Goal: Transaction & Acquisition: Purchase product/service

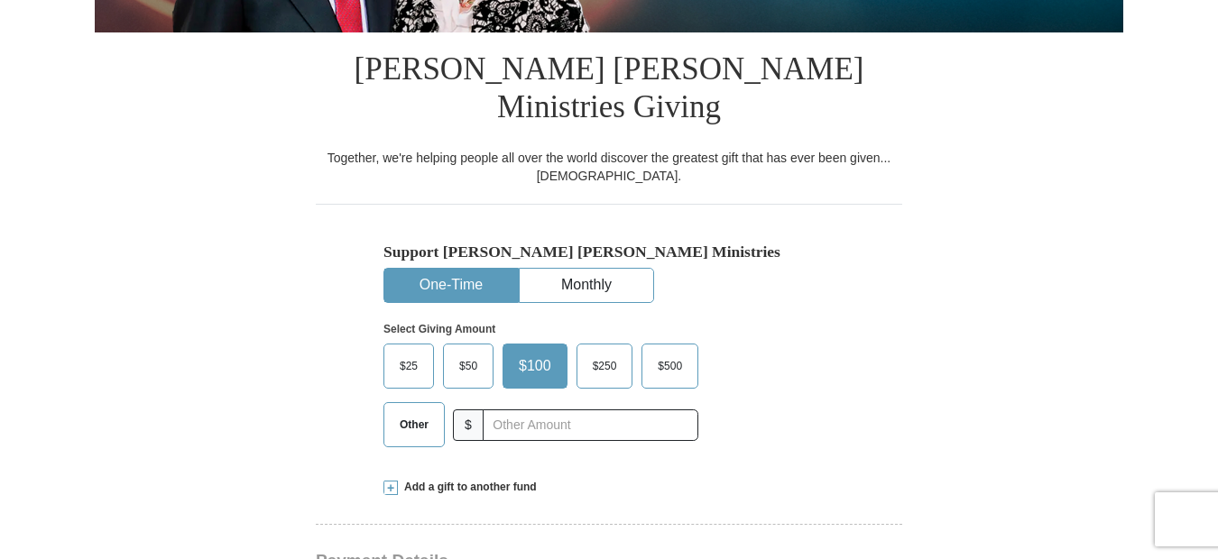
scroll to position [451, 0]
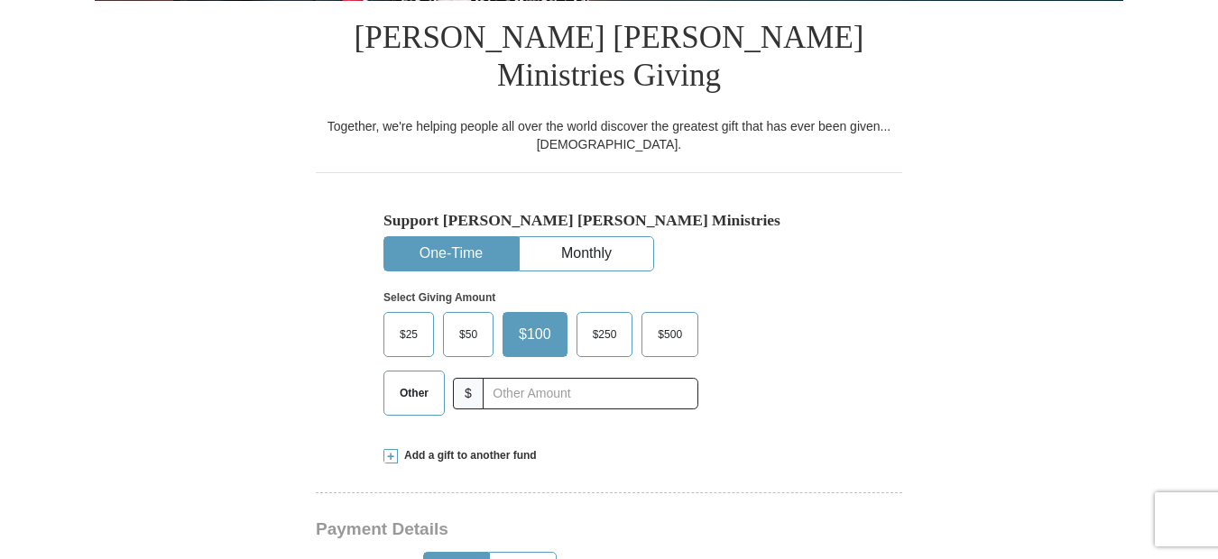
click at [465, 321] on span "$50" at bounding box center [468, 334] width 36 height 27
click at [0, 0] on input "$50" at bounding box center [0, 0] width 0 height 0
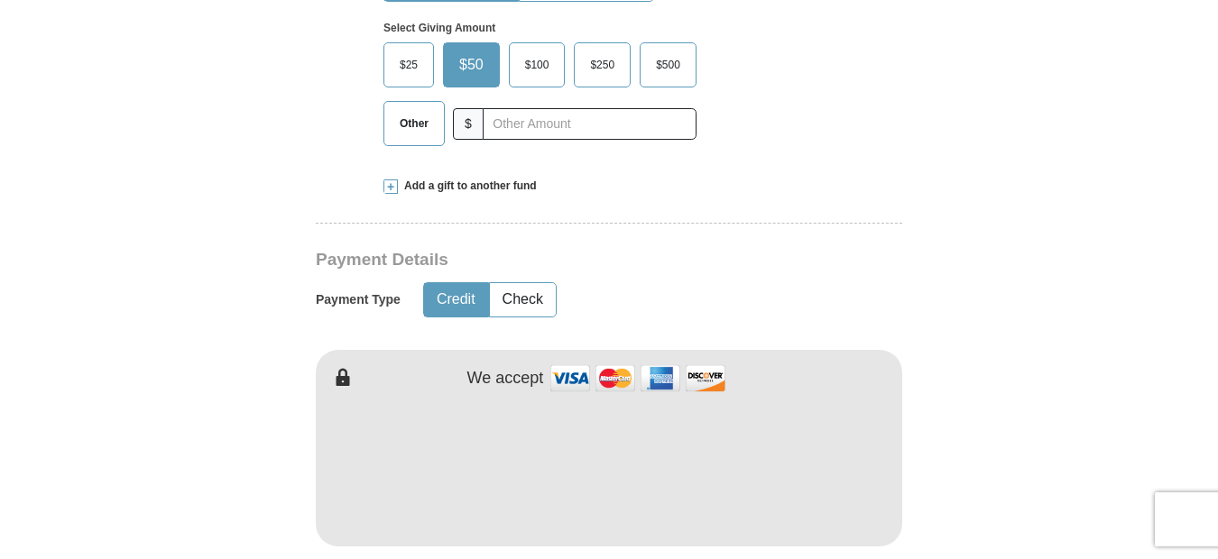
scroll to position [722, 0]
click at [720, 358] on img at bounding box center [638, 377] width 180 height 39
click at [1006, 438] on form "Already have an account? Sign in for faster giving. Don't have an account? Crea…" at bounding box center [609, 481] width 1028 height 2263
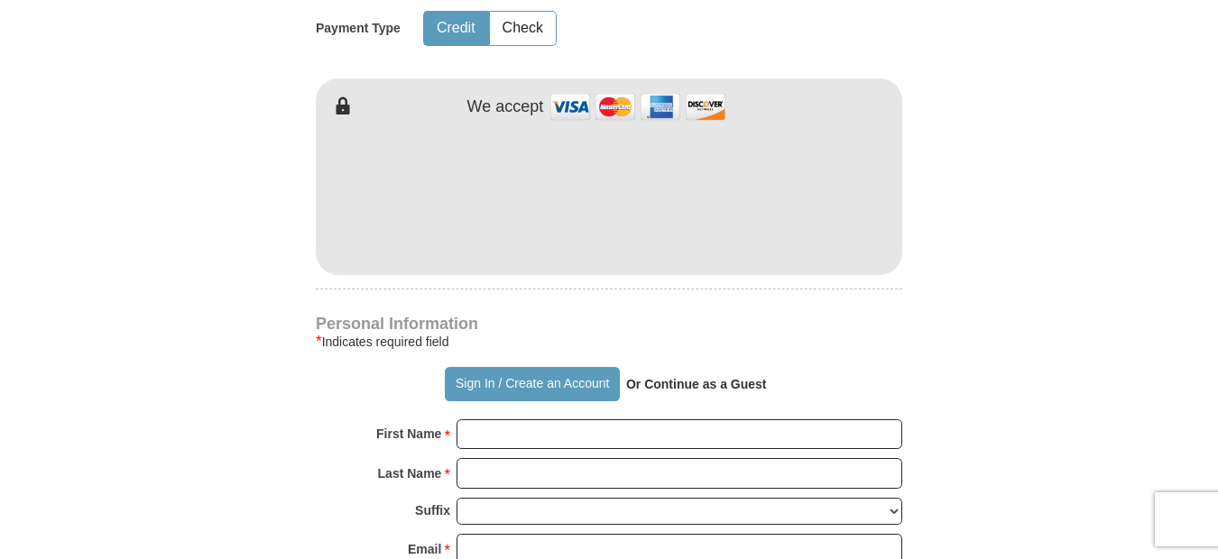
scroll to position [1083, 0]
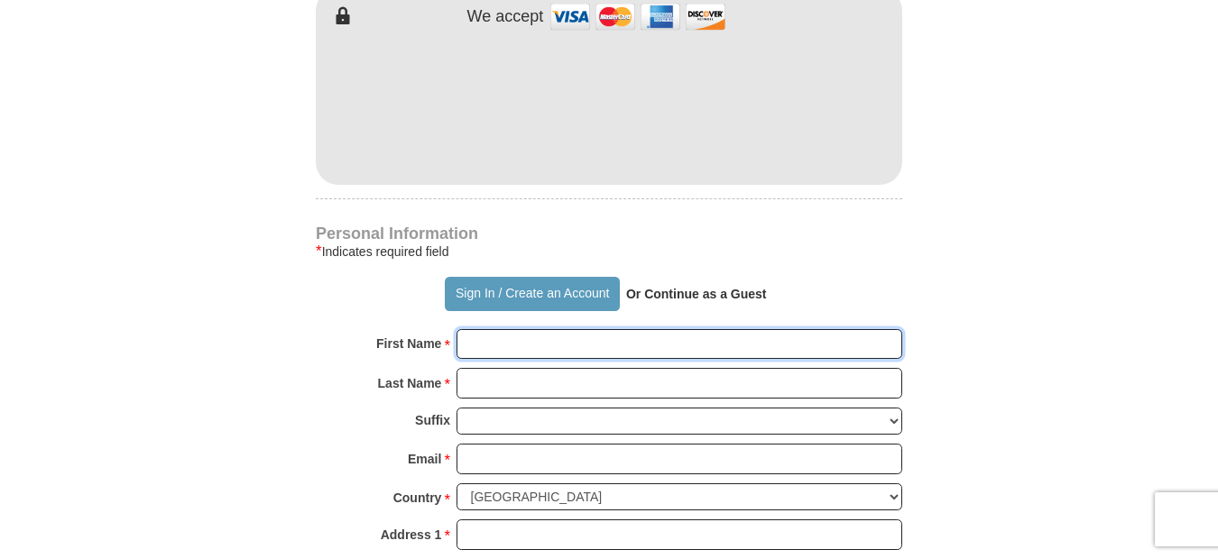
click at [482, 329] on input "First Name *" at bounding box center [679, 344] width 446 height 31
type input "[PERSON_NAME]"
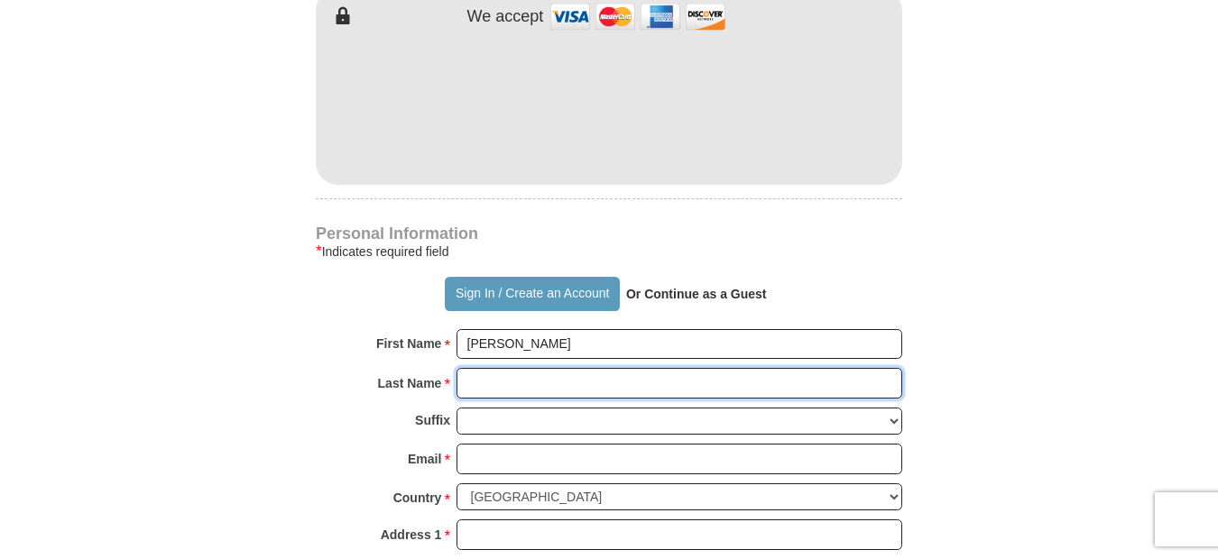
type input "[PERSON_NAME]"
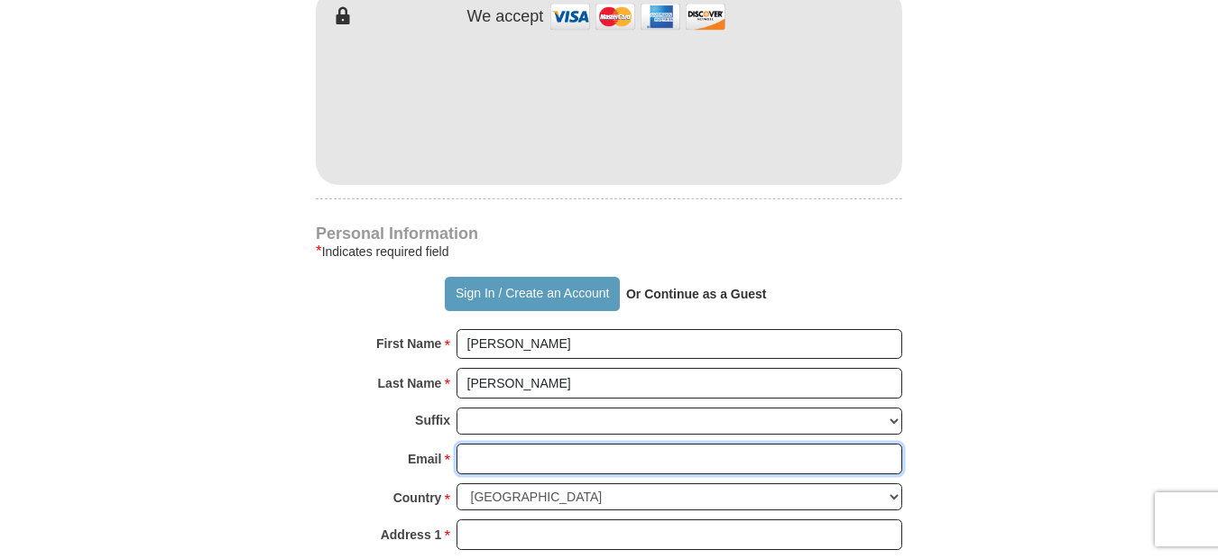
type input "[EMAIL_ADDRESS][DOMAIN_NAME]"
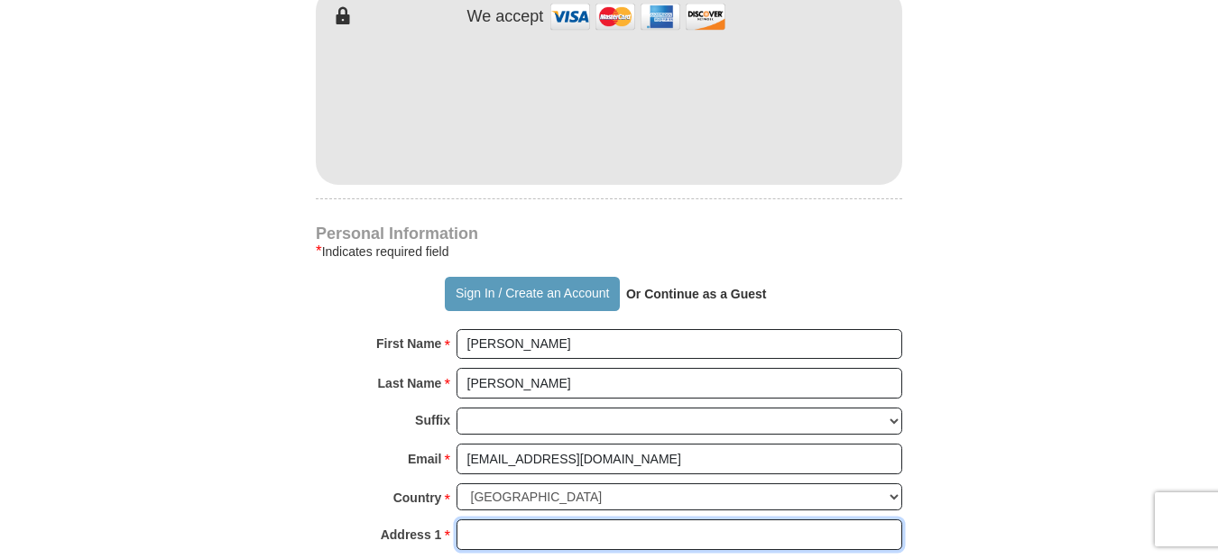
type input "[STREET_ADDRESS]"
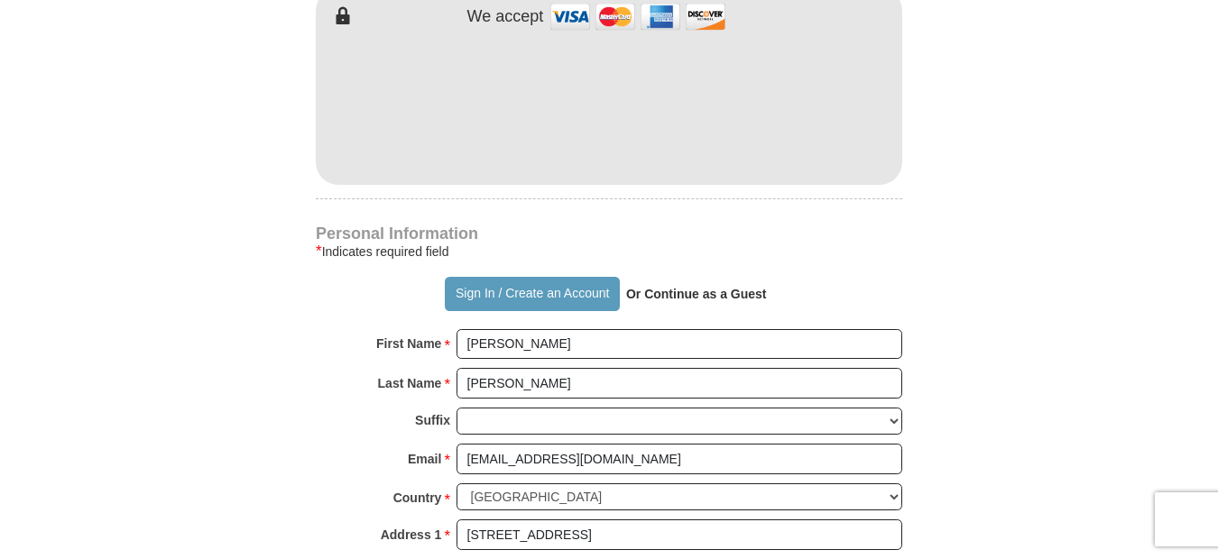
type input "[GEOGRAPHIC_DATA]"
select select "CA"
type input "92107"
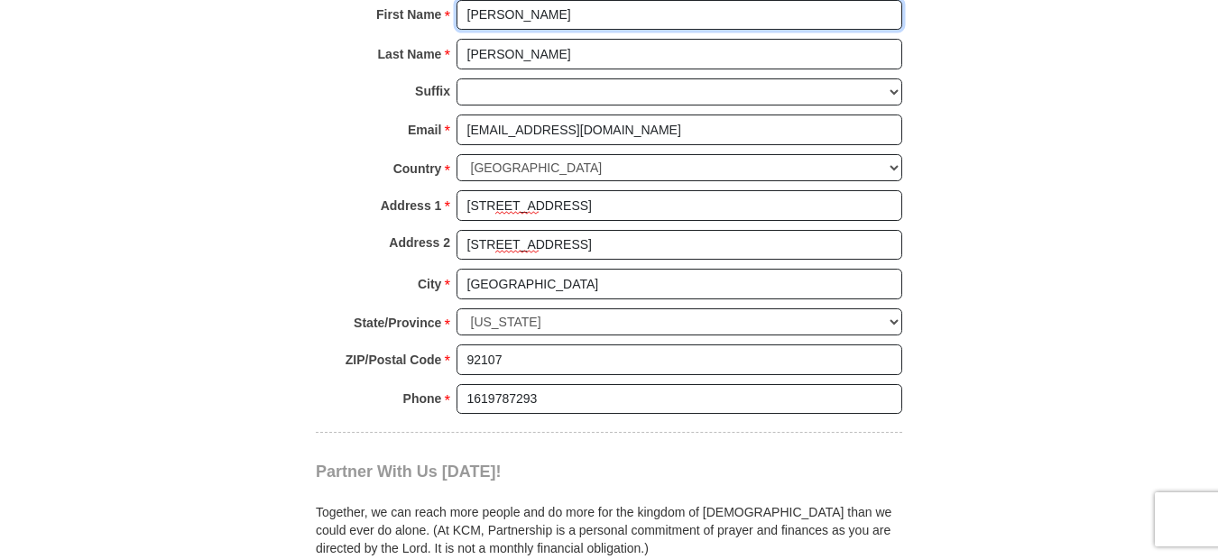
scroll to position [1443, 0]
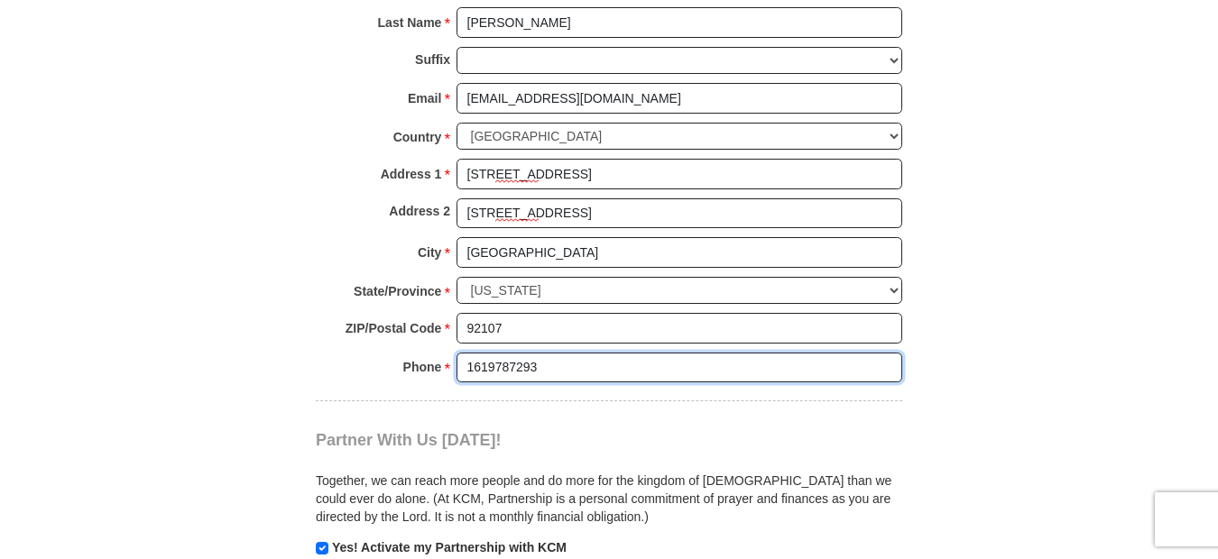
click at [552, 353] on input "1619787293" at bounding box center [679, 368] width 446 height 31
type input "16197872937"
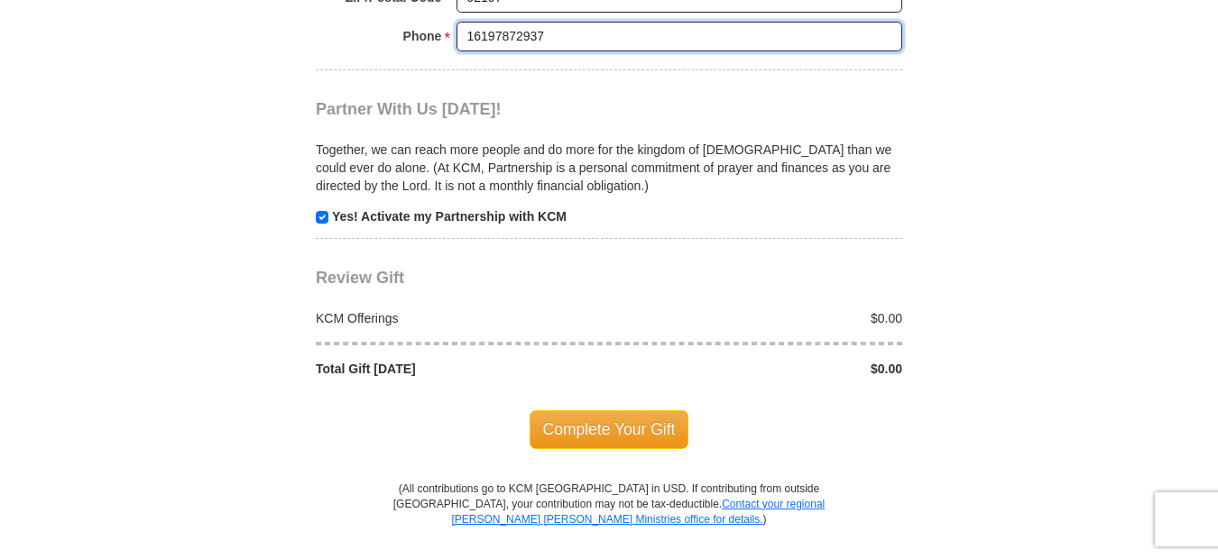
scroll to position [1804, 0]
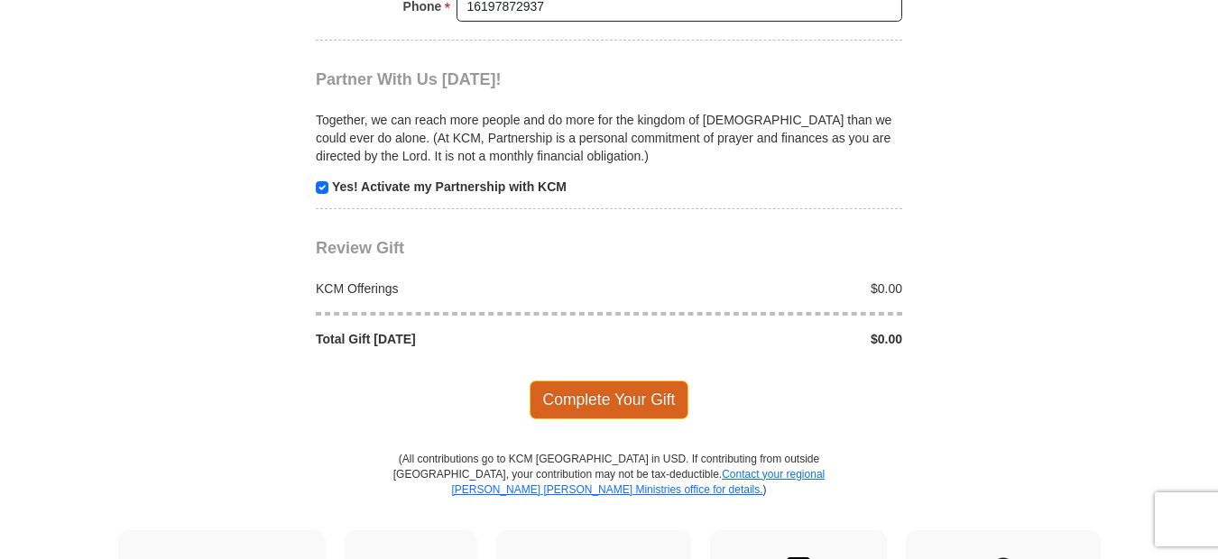
click at [595, 381] on span "Complete Your Gift" at bounding box center [610, 400] width 160 height 38
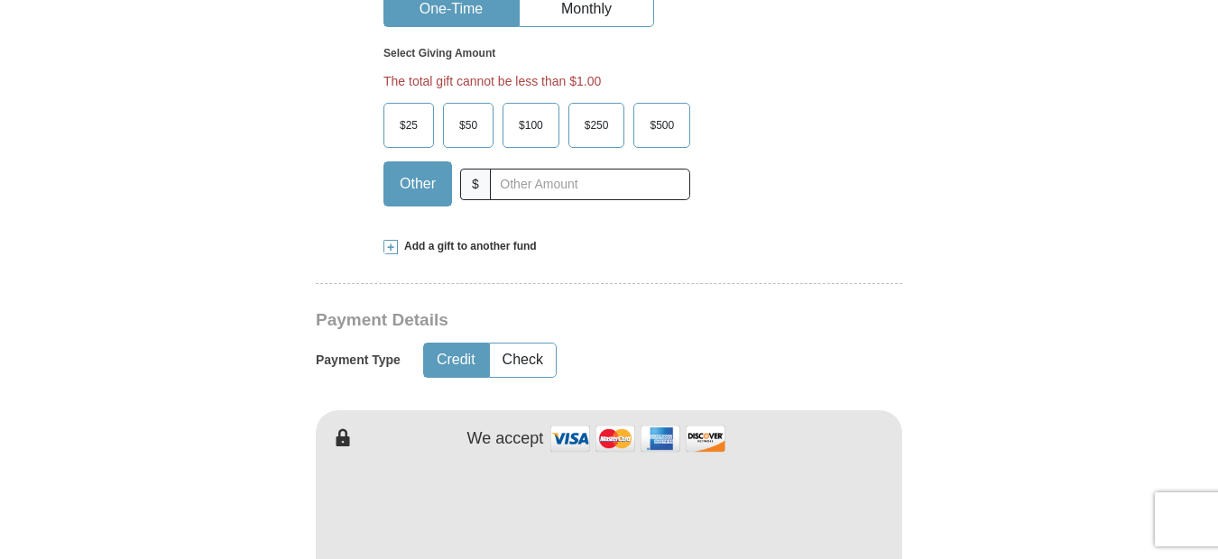
scroll to position [681, 0]
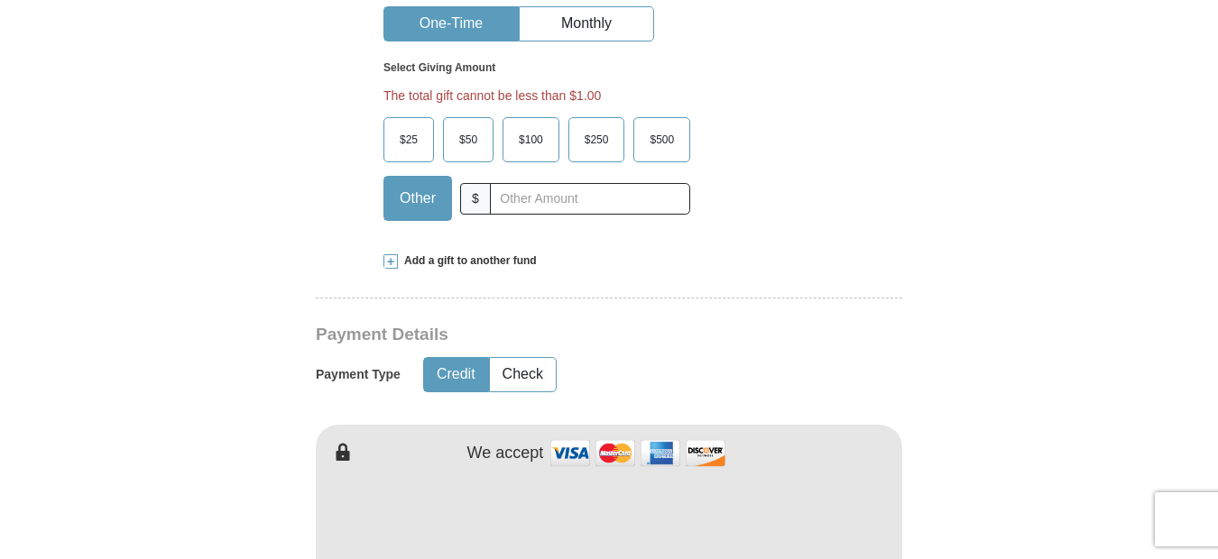
click at [477, 126] on span "$50" at bounding box center [468, 139] width 36 height 27
click at [0, 0] on input "$50" at bounding box center [0, 0] width 0 height 0
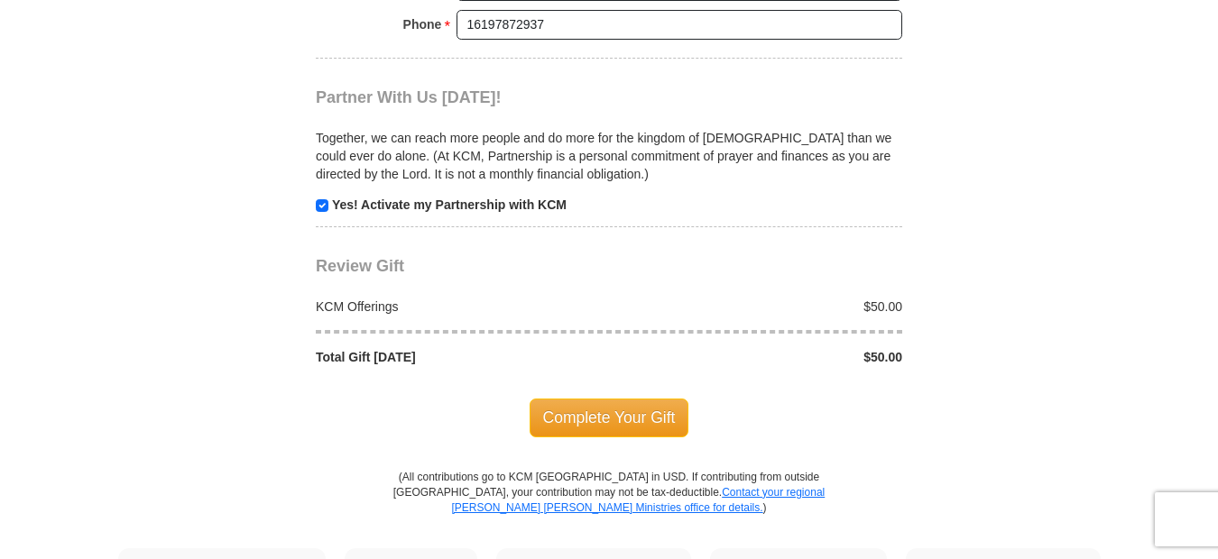
scroll to position [1854, 0]
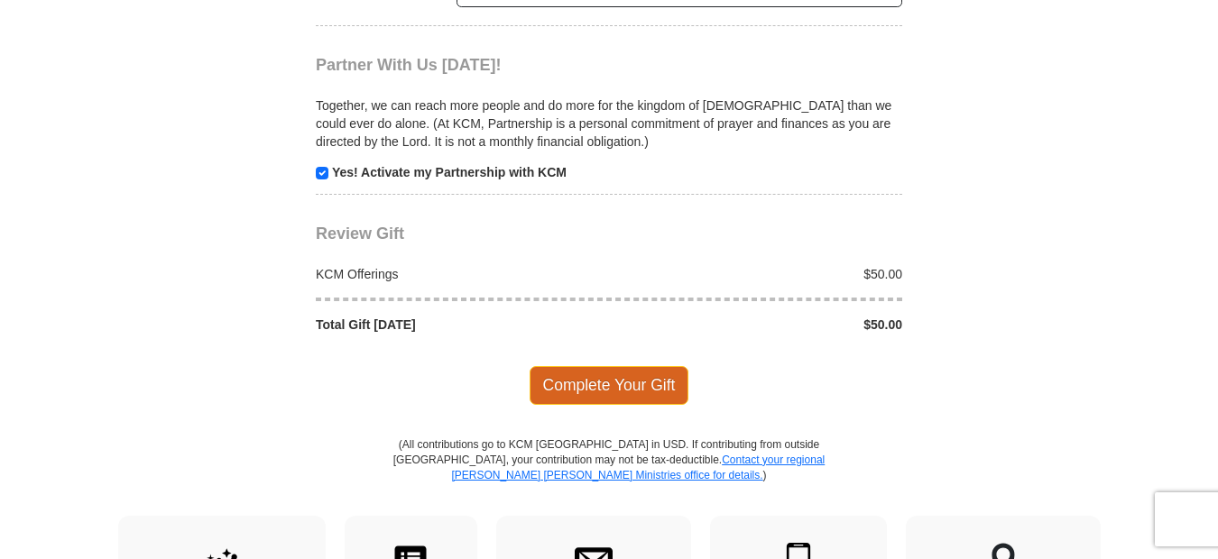
click at [633, 366] on span "Complete Your Gift" at bounding box center [610, 385] width 160 height 38
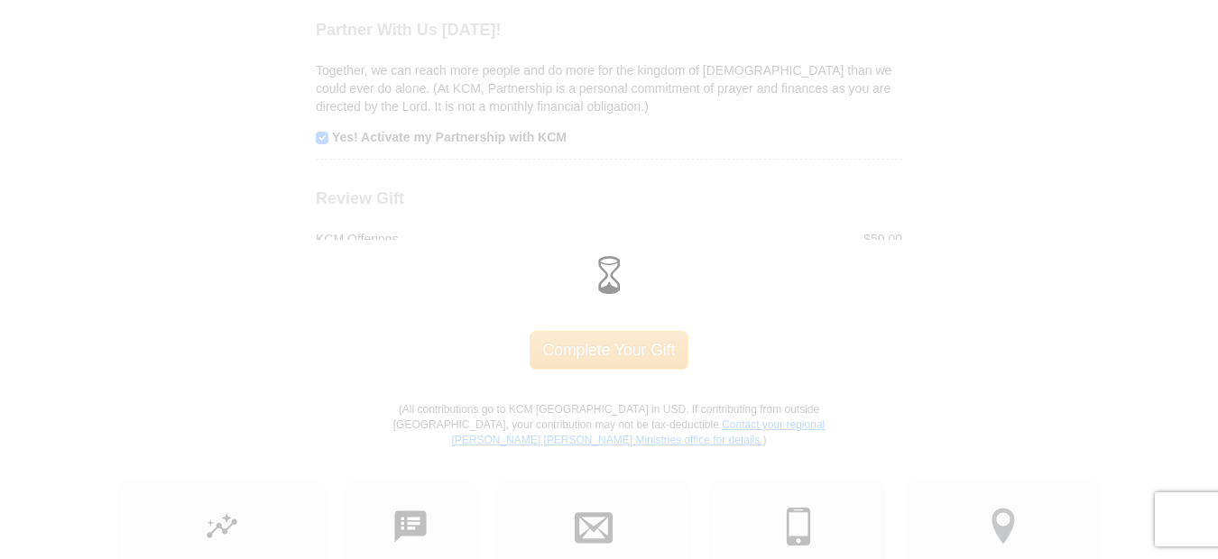
scroll to position [1819, 0]
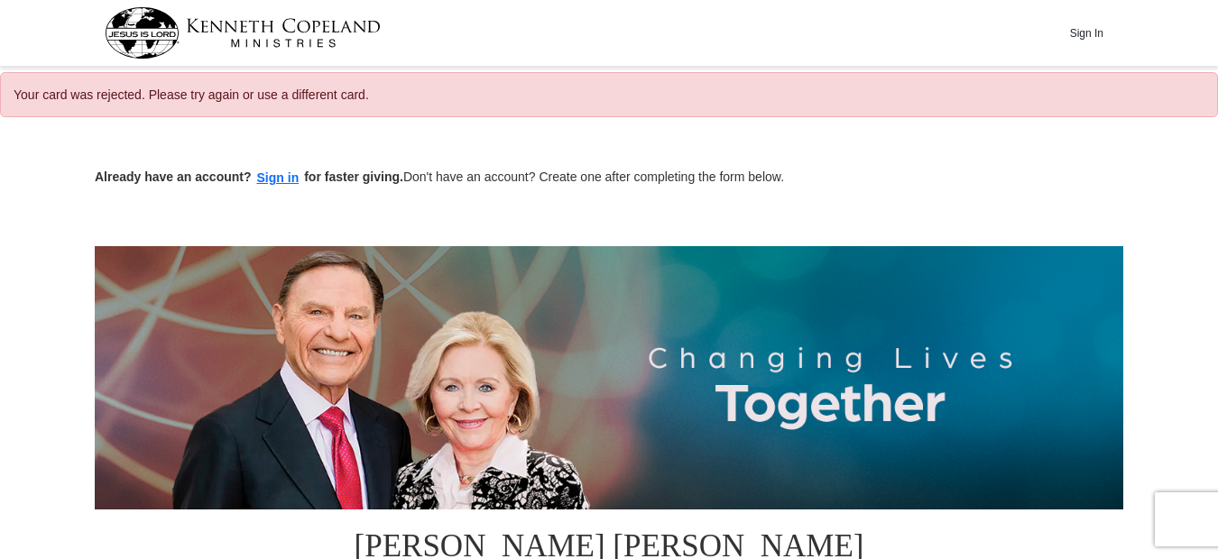
select select "CA"
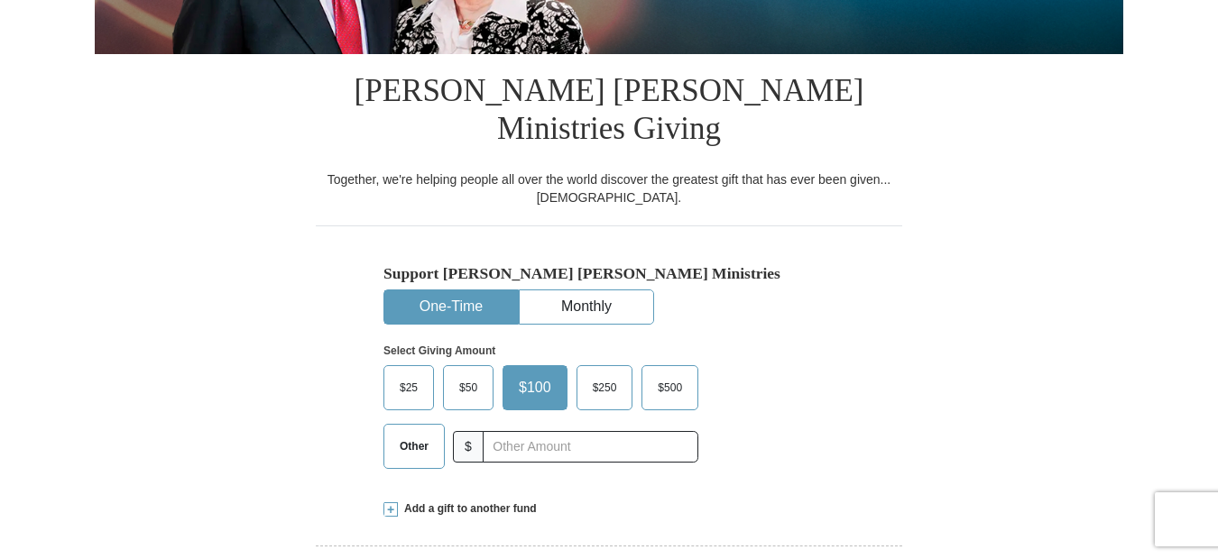
scroll to position [722, 0]
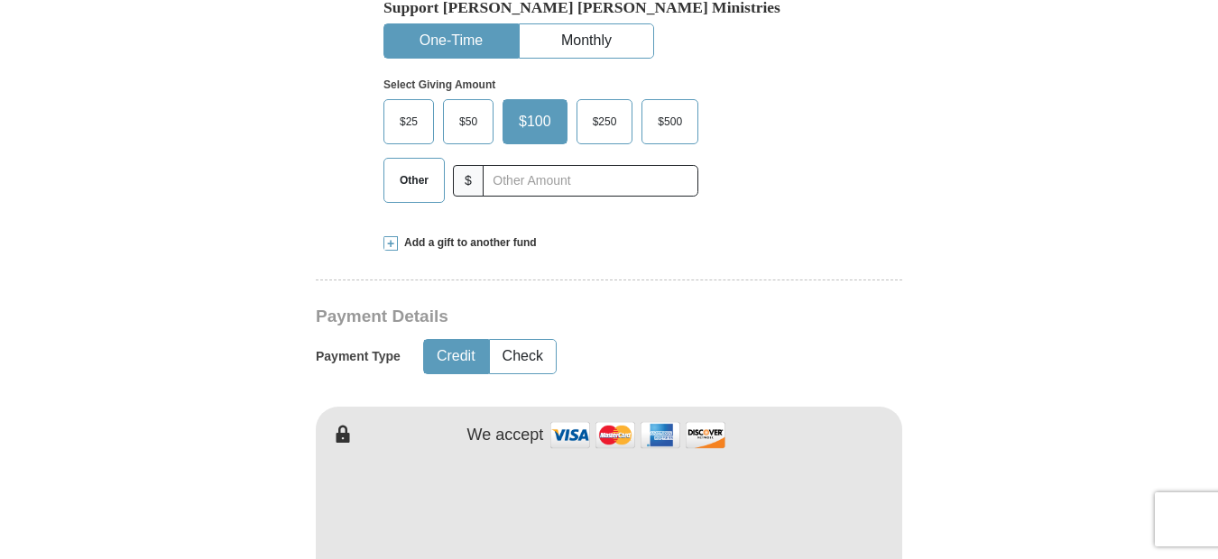
click at [464, 108] on span "$50" at bounding box center [468, 121] width 36 height 27
click at [0, 0] on input "$50" at bounding box center [0, 0] width 0 height 0
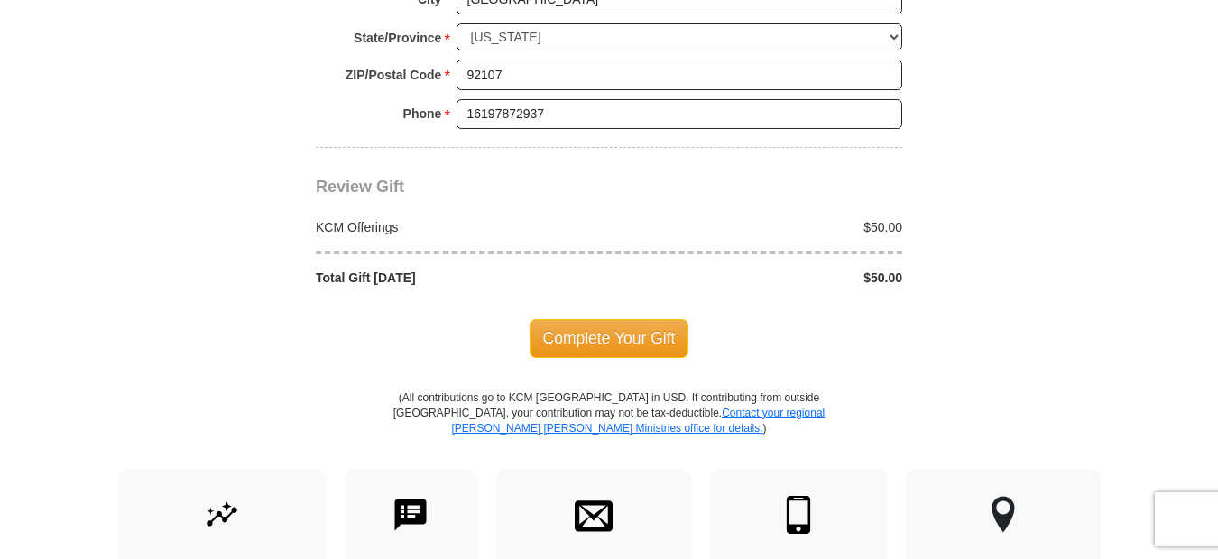
scroll to position [1804, 0]
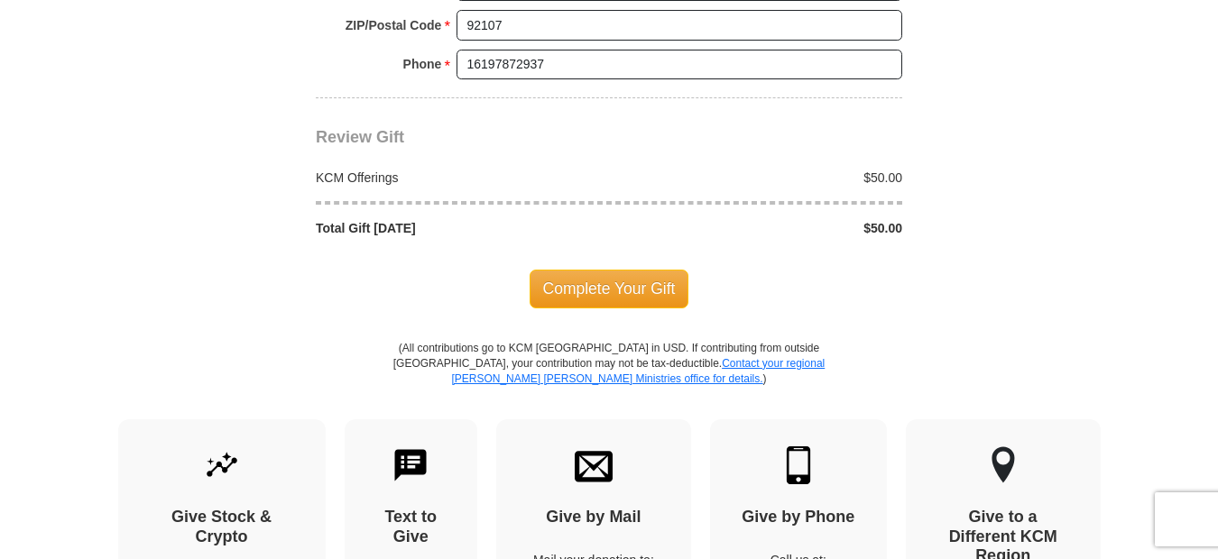
click at [645, 270] on span "Complete Your Gift" at bounding box center [610, 289] width 160 height 38
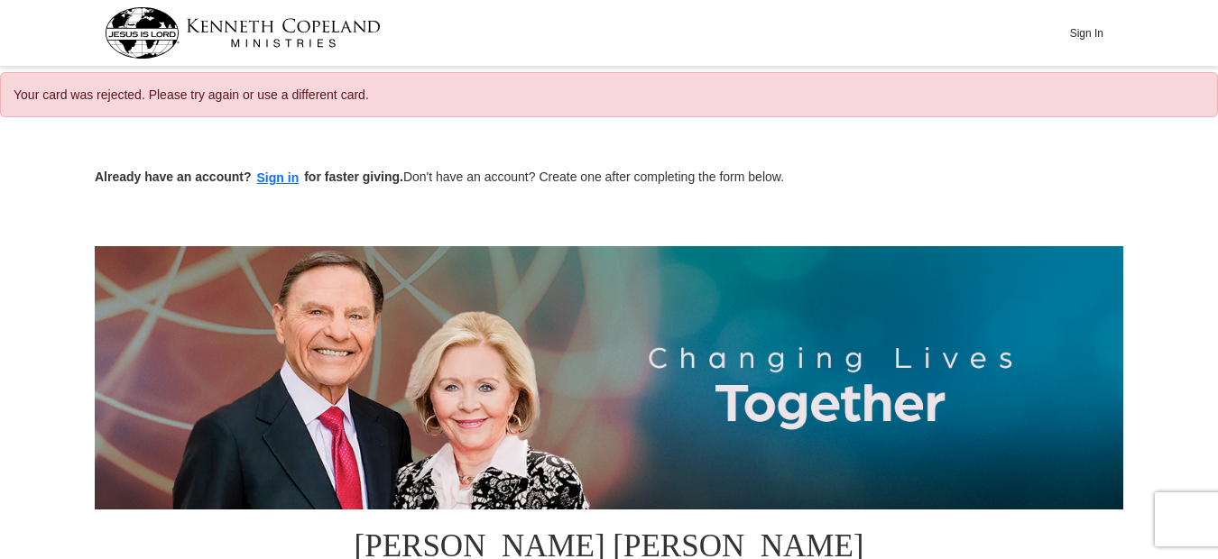
select select "CA"
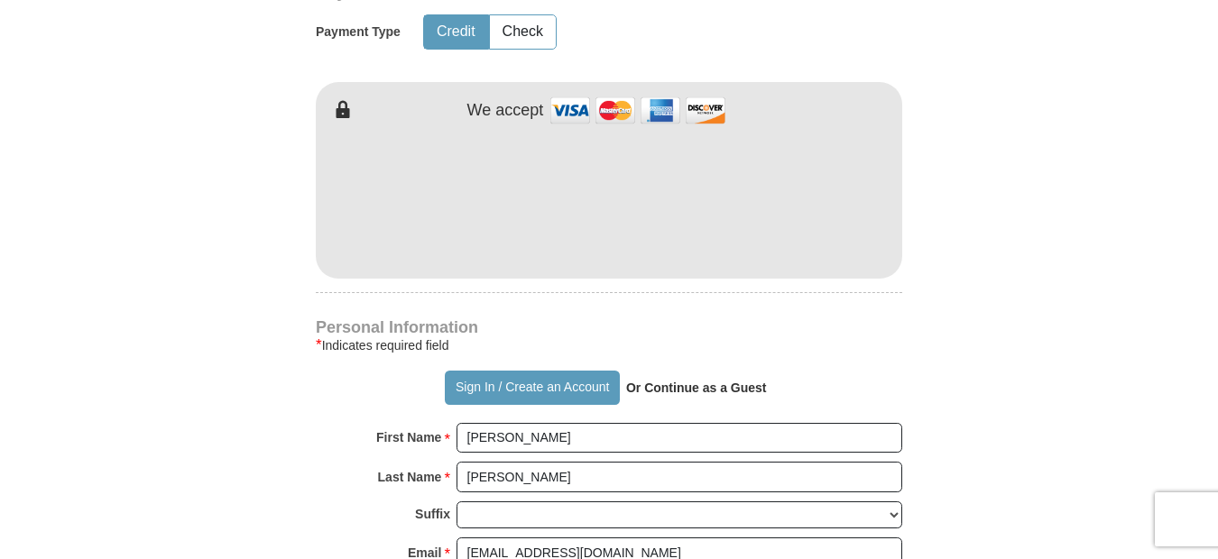
scroll to position [1083, 0]
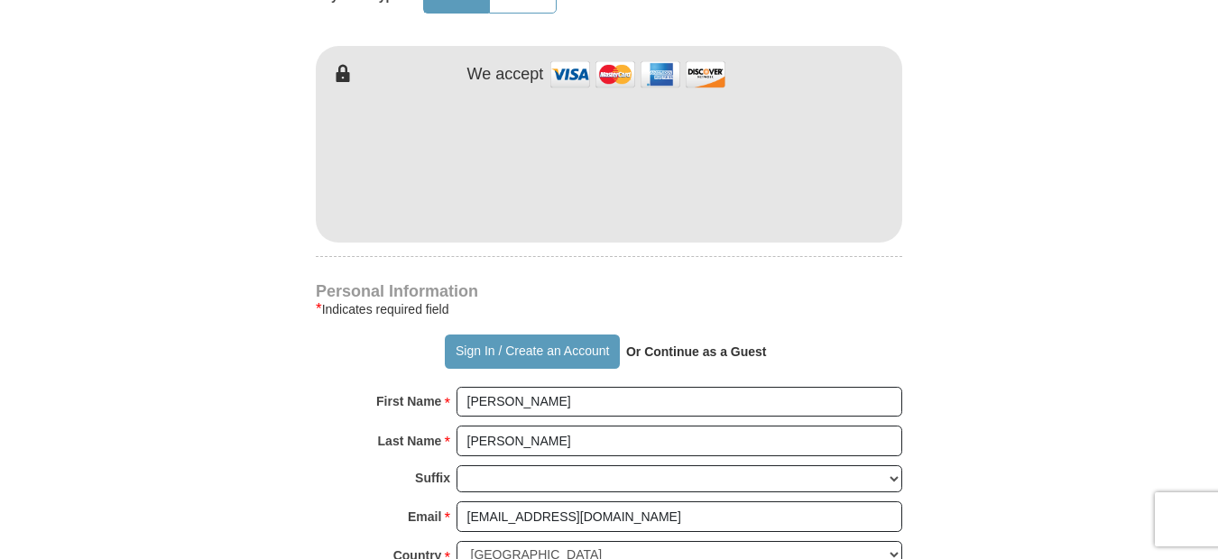
click at [927, 319] on form "Already have an account? Sign in for faster giving. Don't have an account? Crea…" at bounding box center [609, 178] width 1028 height 2263
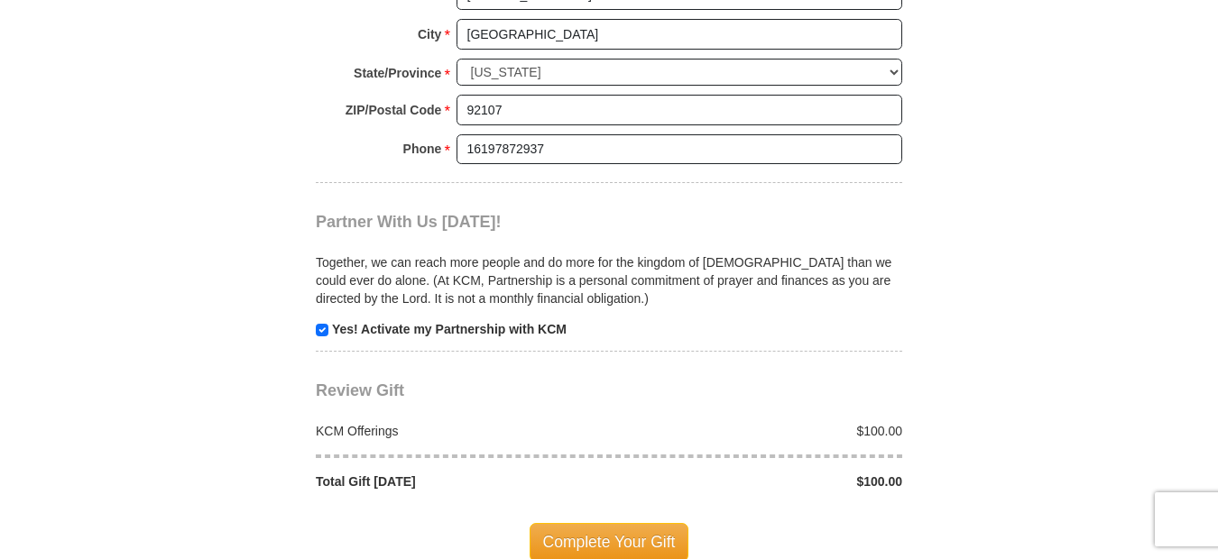
scroll to position [1804, 0]
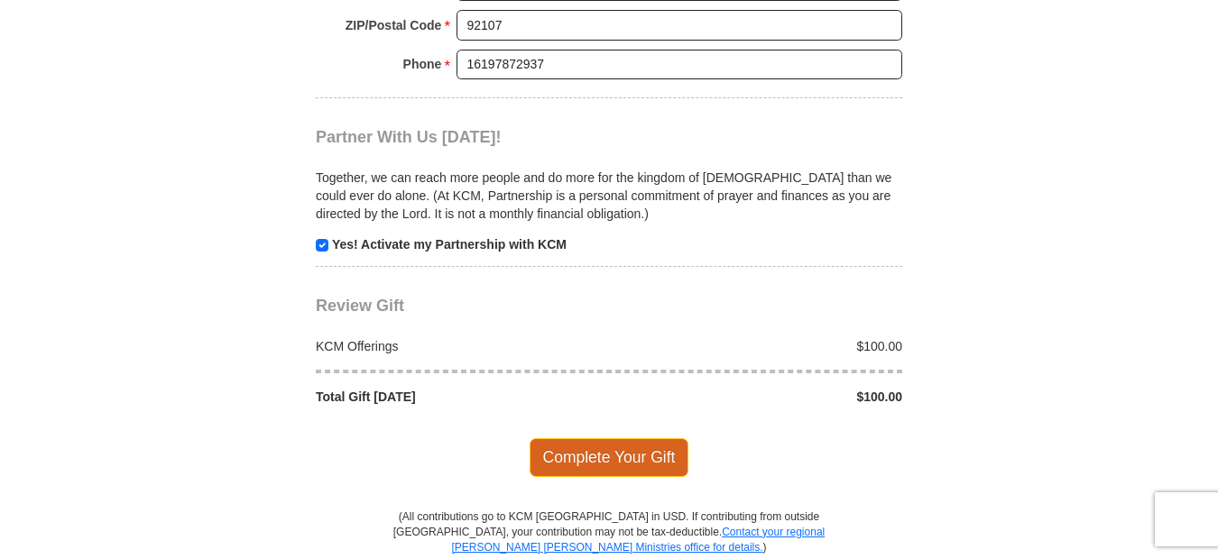
click at [575, 438] on span "Complete Your Gift" at bounding box center [610, 457] width 160 height 38
